Goal: Task Accomplishment & Management: Use online tool/utility

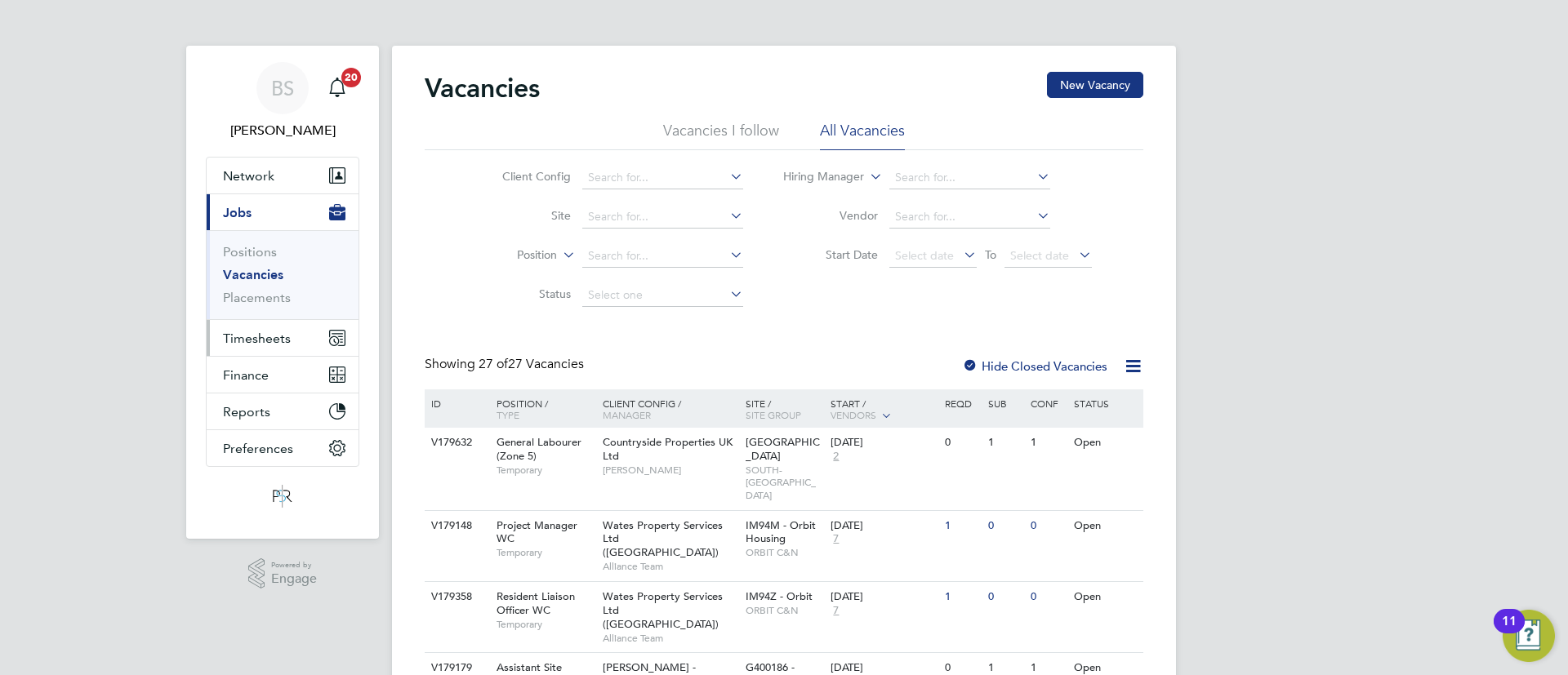
click at [279, 333] on span "Timesheets" at bounding box center [256, 338] width 68 height 15
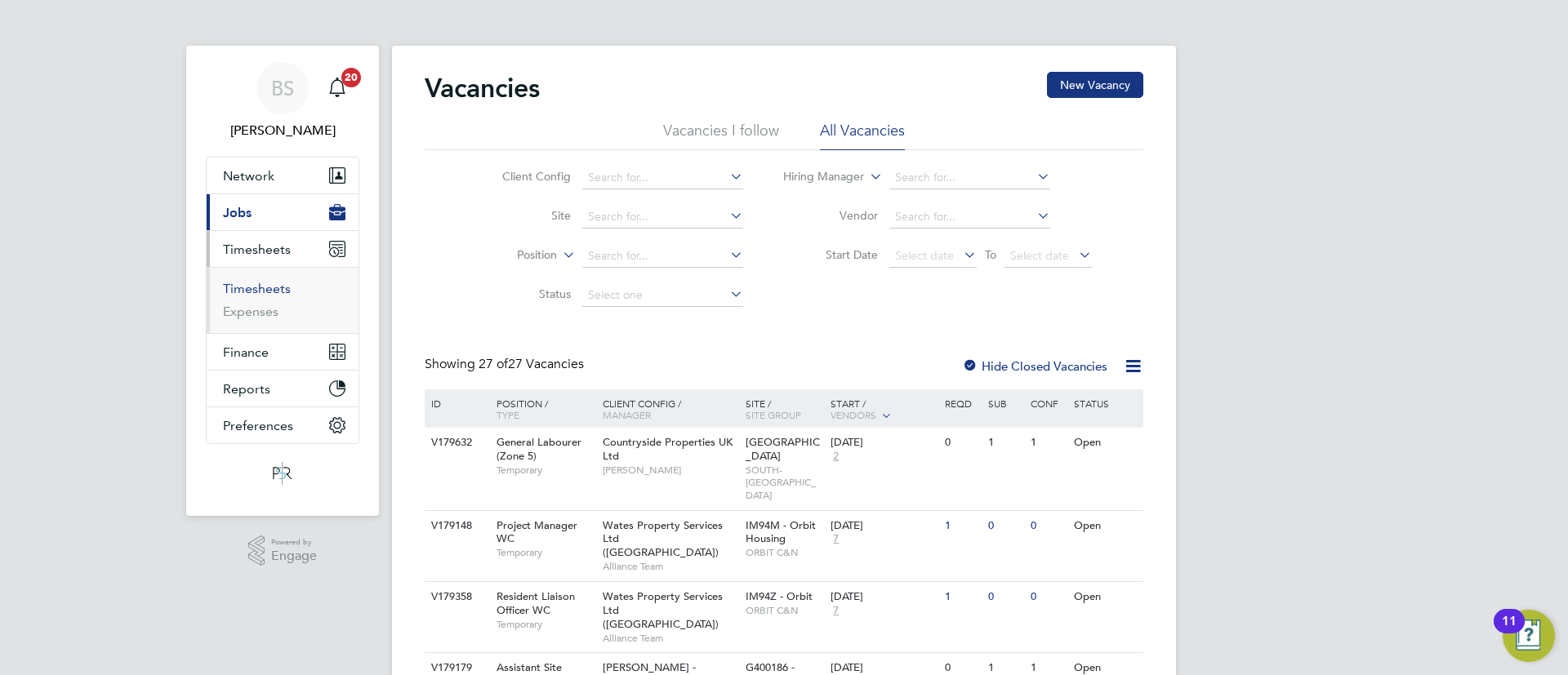
click at [275, 283] on link "Timesheets" at bounding box center [256, 288] width 68 height 15
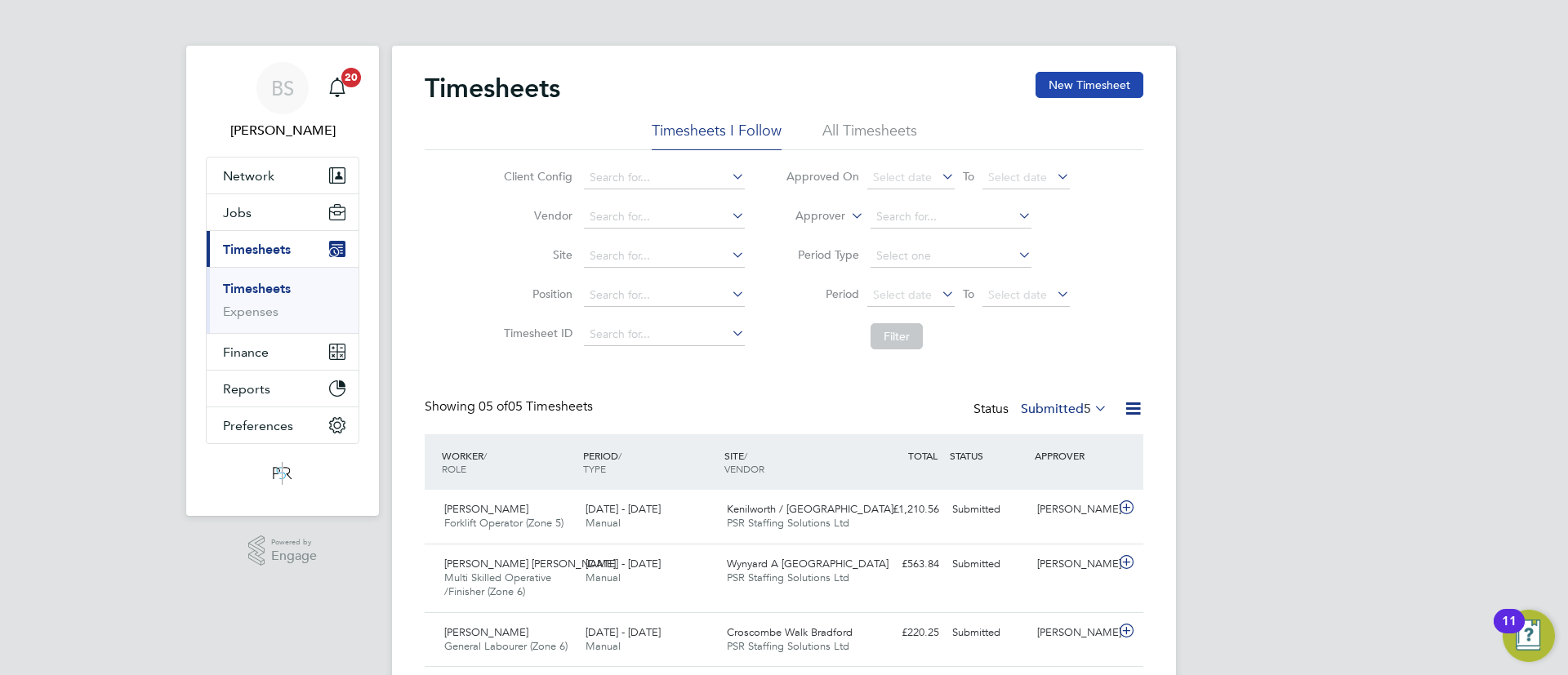
click at [1082, 95] on button "New Timesheet" at bounding box center [1090, 85] width 108 height 27
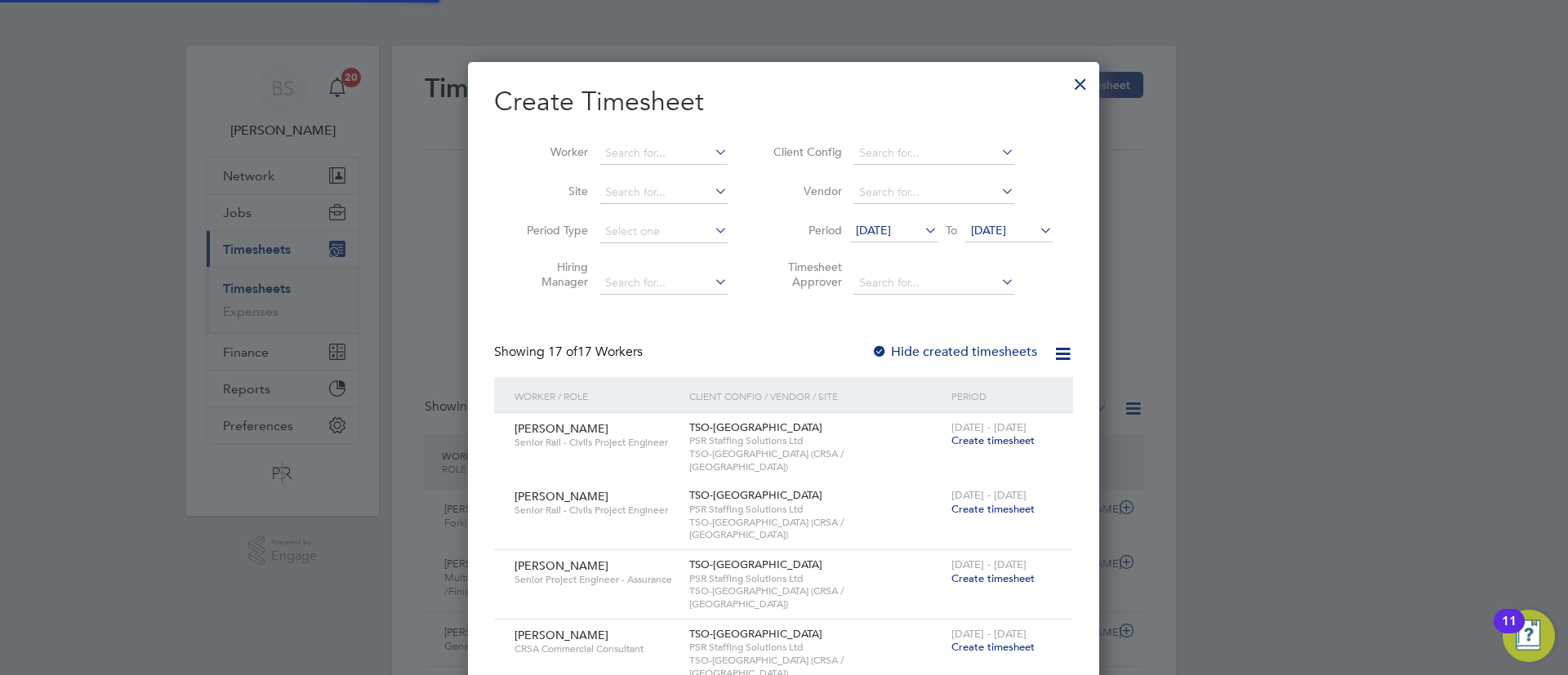
scroll to position [9, 9]
click at [657, 154] on input at bounding box center [663, 153] width 128 height 23
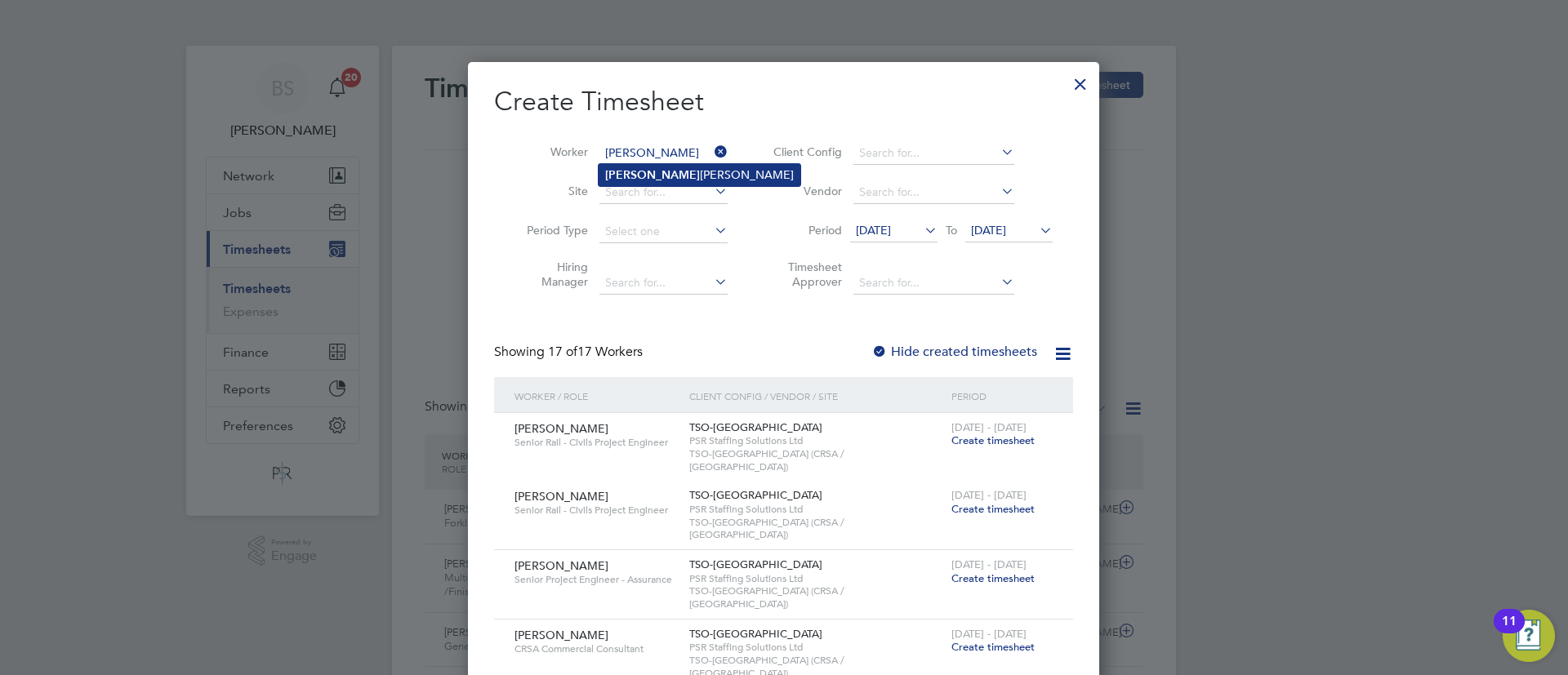
click at [667, 172] on li "[PERSON_NAME]" at bounding box center [699, 175] width 202 height 22
type input "[PERSON_NAME]"
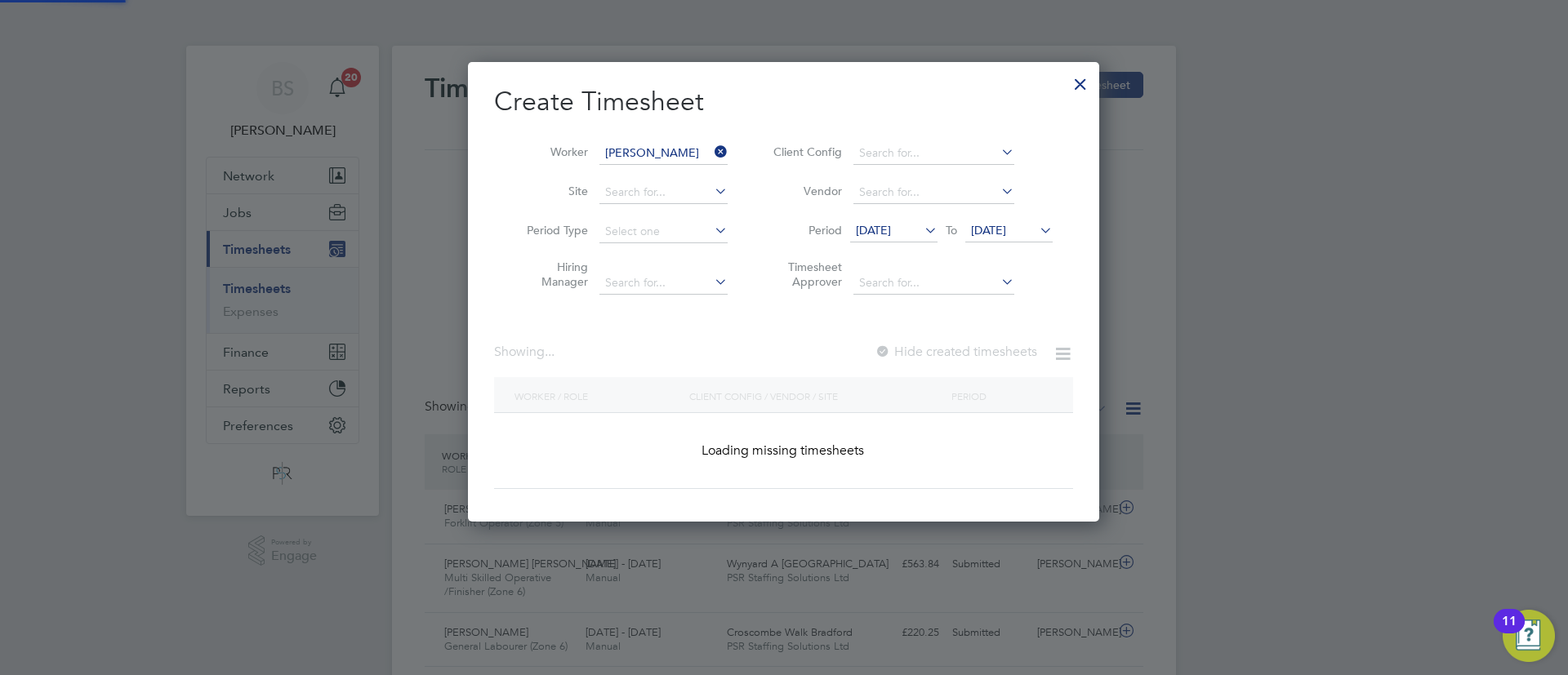
scroll to position [460, 632]
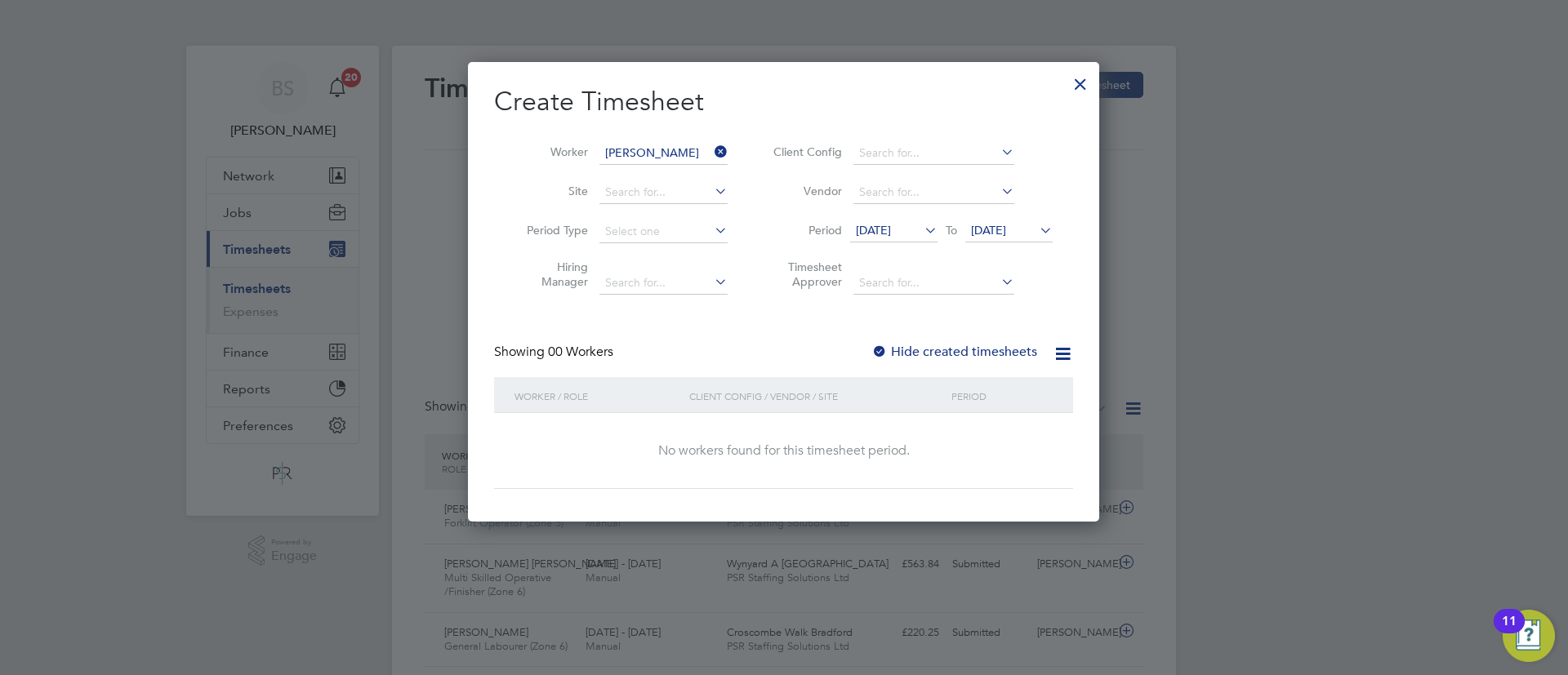
click at [880, 352] on div at bounding box center [879, 352] width 16 height 16
click at [1006, 233] on span "[DATE]" at bounding box center [988, 229] width 35 height 15
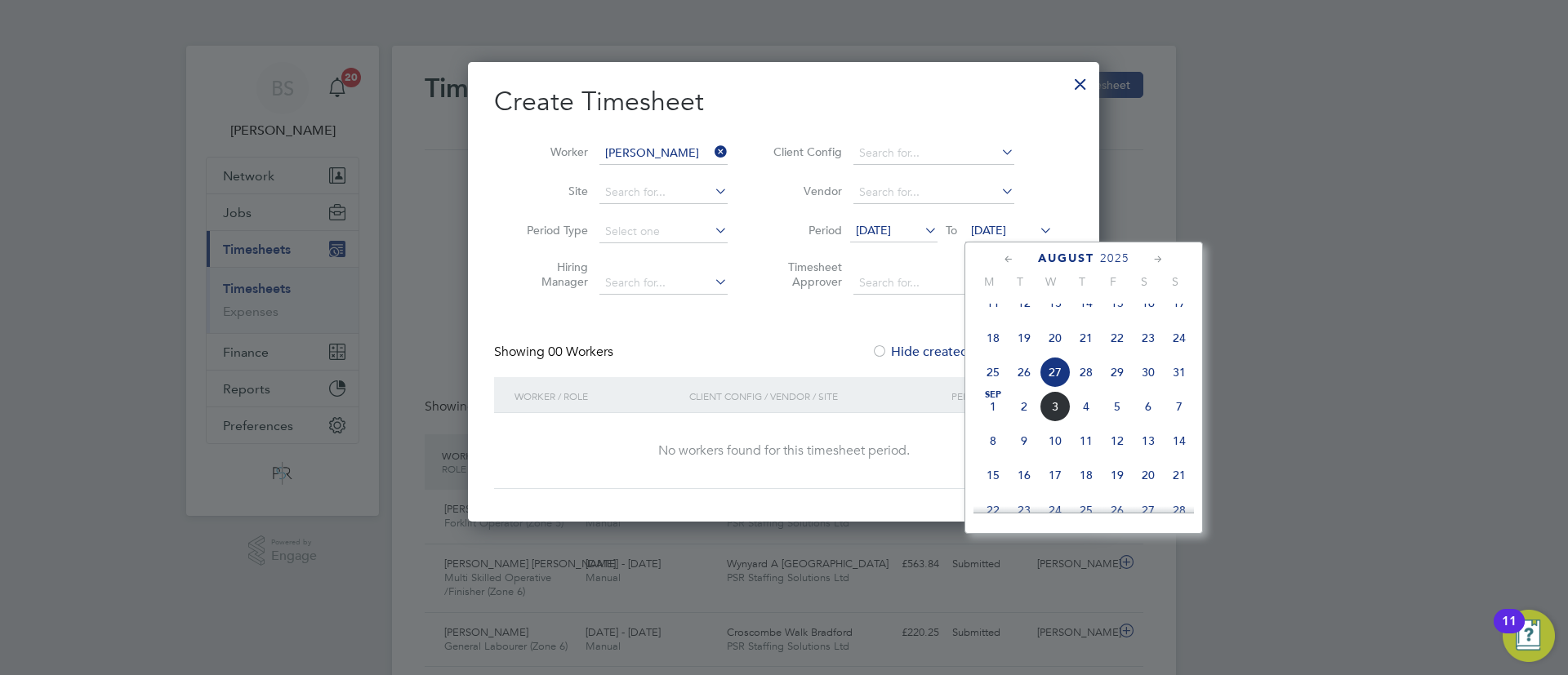
click at [1055, 349] on span "20" at bounding box center [1054, 338] width 31 height 31
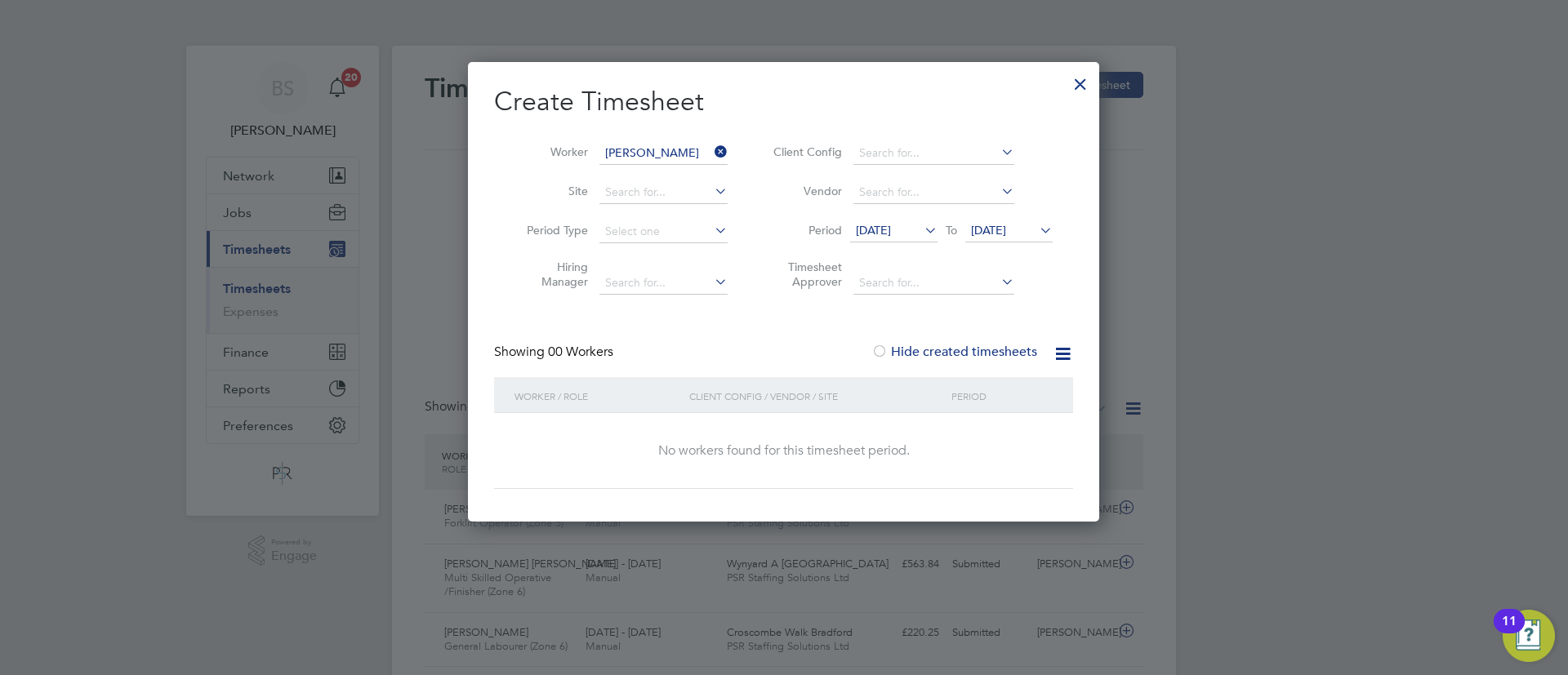
click at [1006, 233] on span "[DATE]" at bounding box center [988, 229] width 35 height 15
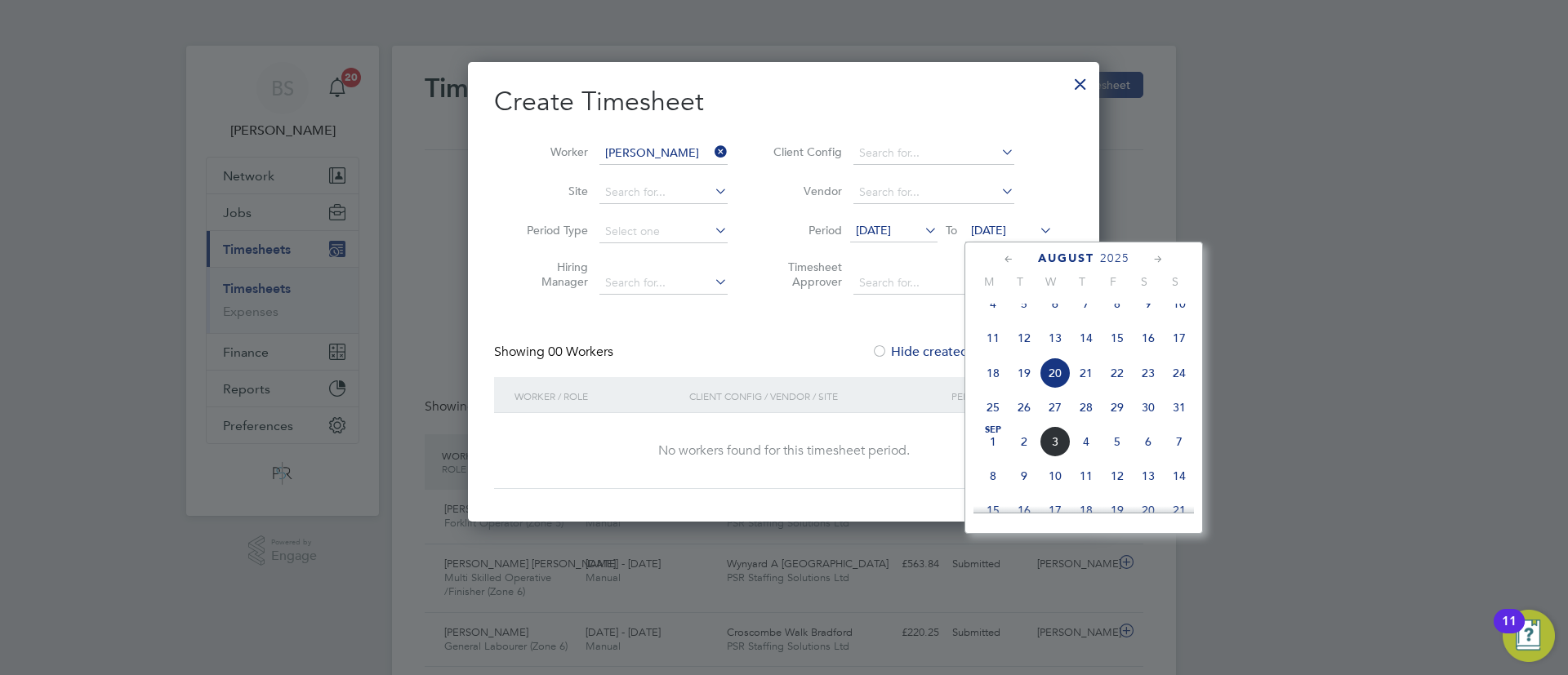
click at [1055, 457] on span "3" at bounding box center [1054, 441] width 31 height 31
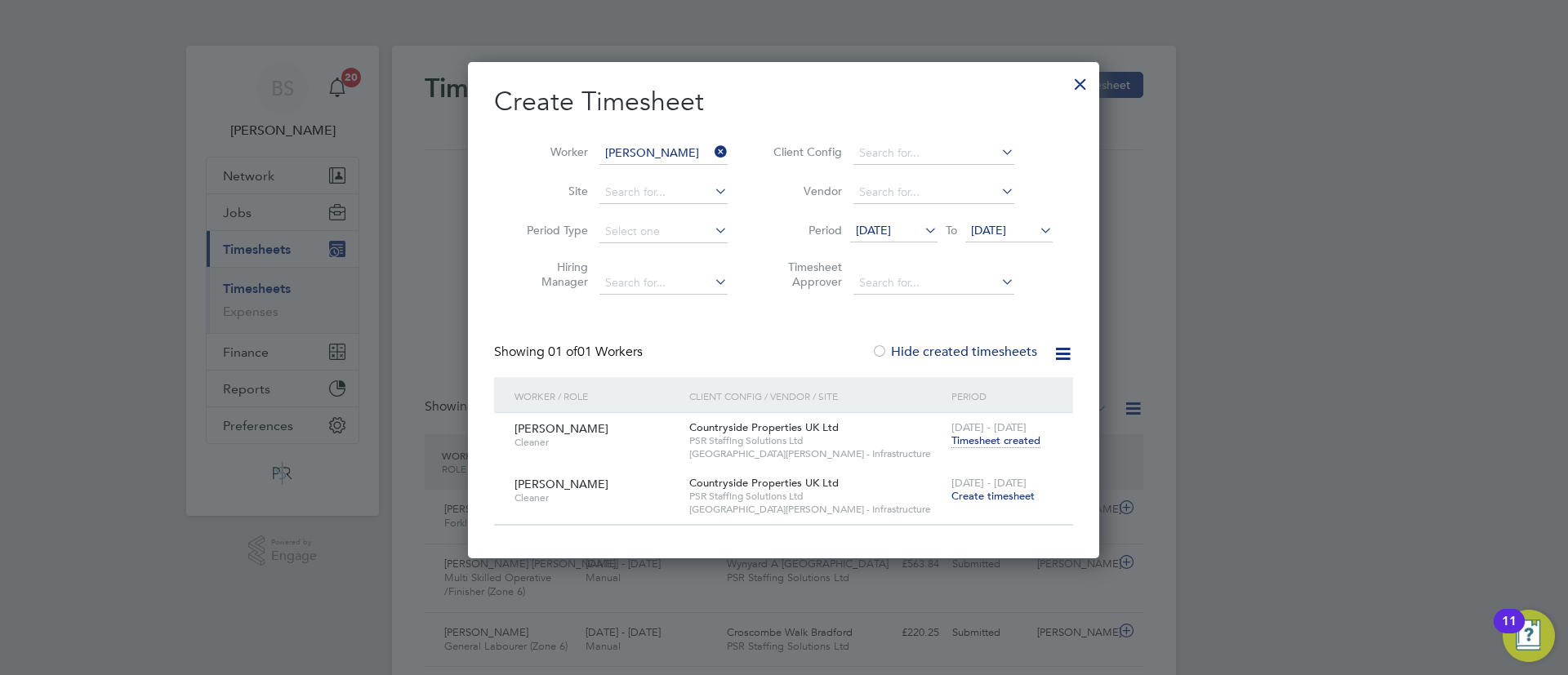
click at [979, 441] on span "Timesheet created" at bounding box center [995, 441] width 89 height 15
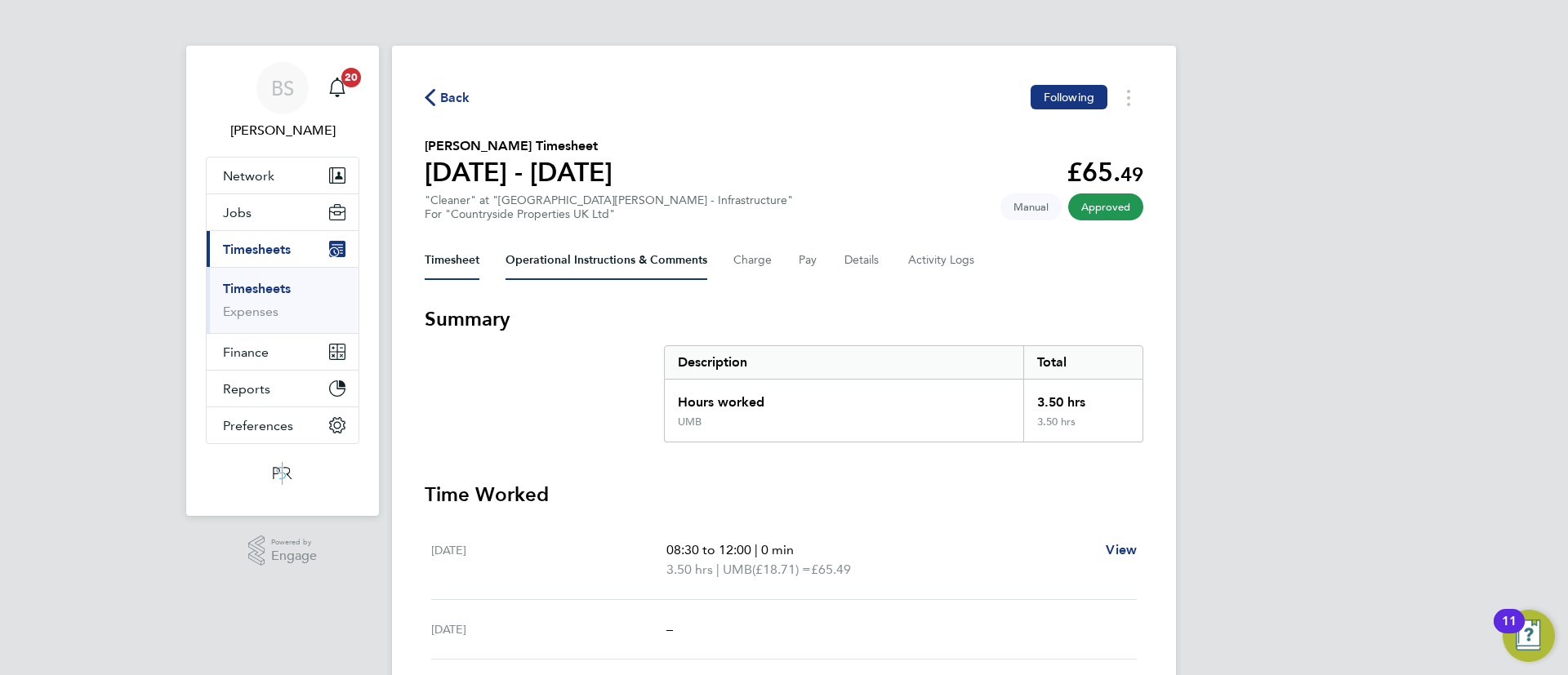
click at [627, 263] on Comments-tab "Operational Instructions & Comments" at bounding box center [607, 260] width 202 height 39
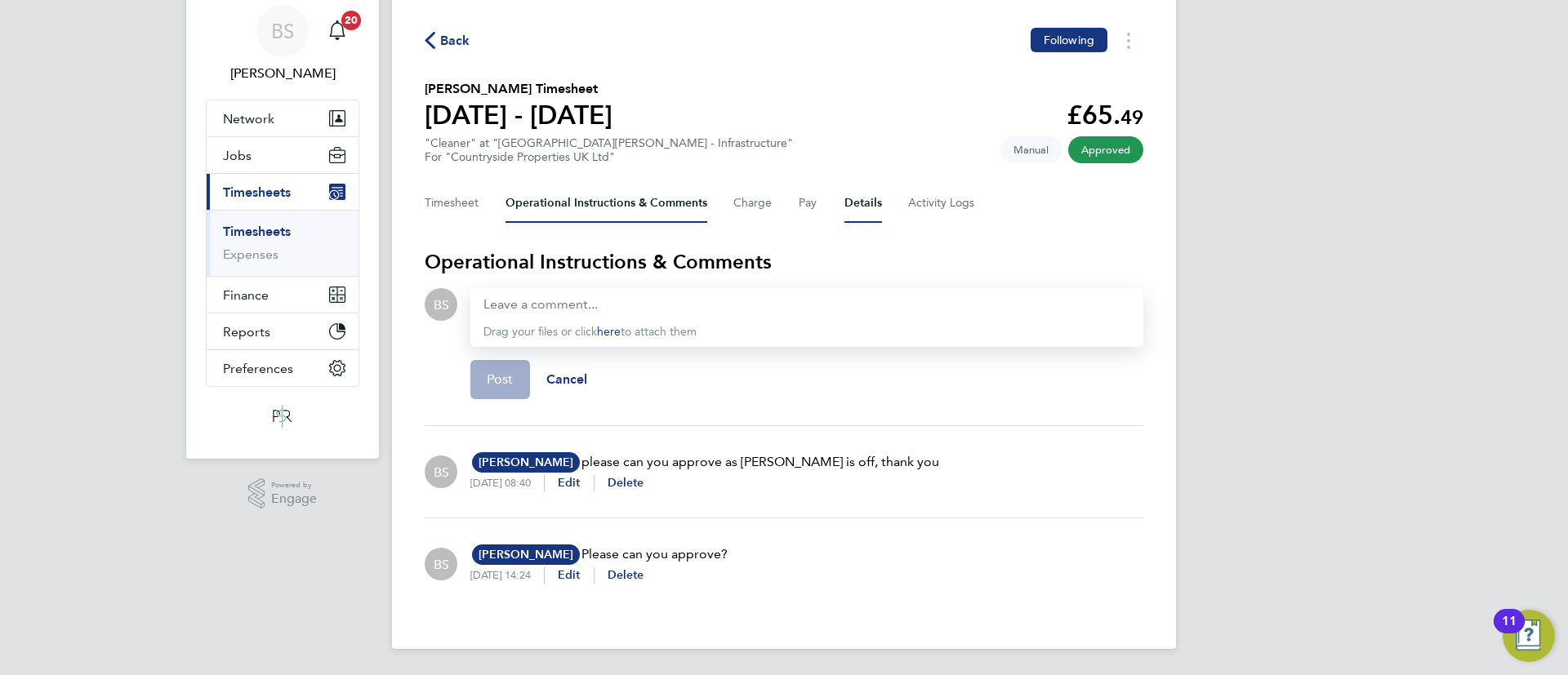
click at [848, 215] on button "Details" at bounding box center [863, 204] width 38 height 39
